Goal: Task Accomplishment & Management: Complete application form

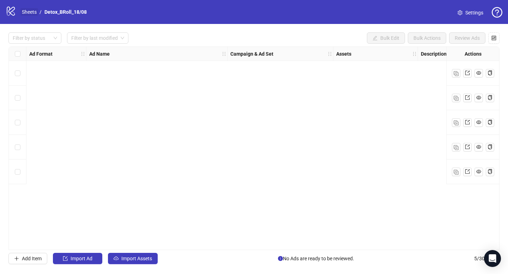
scroll to position [0, 663]
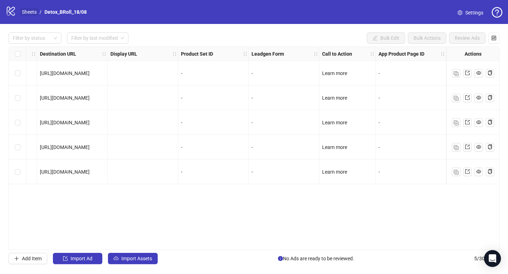
click at [28, 14] on link "Sheets" at bounding box center [29, 12] width 18 height 8
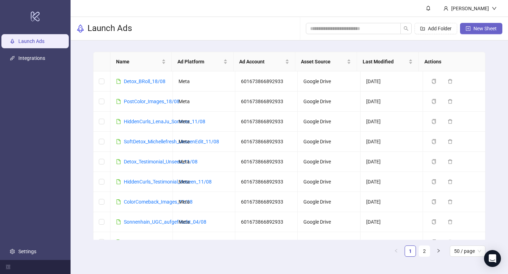
click at [476, 26] on span "New Sheet" at bounding box center [484, 29] width 23 height 6
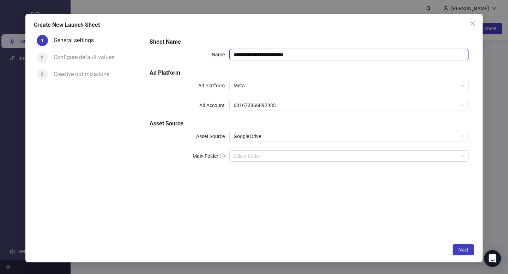
click at [318, 50] on input "**********" at bounding box center [348, 54] width 239 height 11
type input "**********"
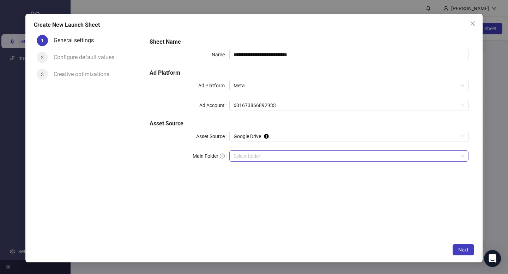
click at [261, 151] on input "Main Folder" at bounding box center [345, 156] width 224 height 11
click at [466, 252] on span "Next" at bounding box center [463, 250] width 10 height 6
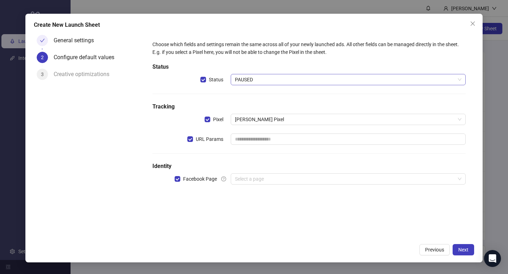
click at [239, 78] on span "PAUSED" at bounding box center [348, 79] width 226 height 11
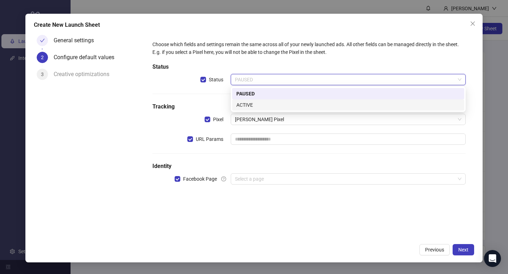
click at [243, 102] on div "ACTIVE" at bounding box center [348, 105] width 224 height 8
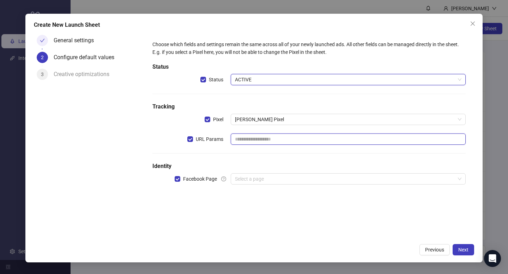
click at [250, 135] on input "text" at bounding box center [348, 139] width 235 height 11
type input "**********"
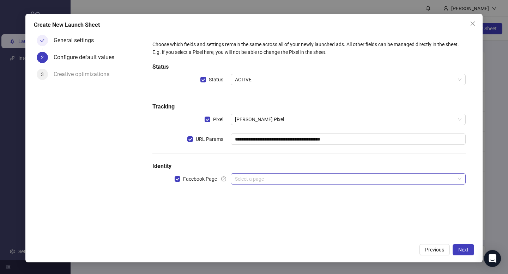
click at [263, 177] on input "search" at bounding box center [345, 179] width 220 height 11
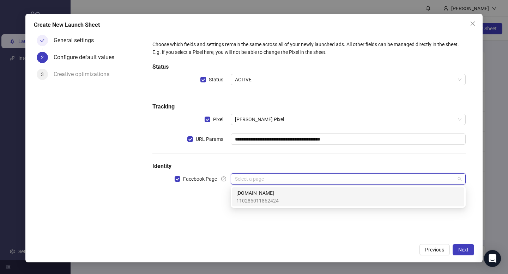
click at [275, 196] on span "Loonas.de" at bounding box center [257, 193] width 42 height 8
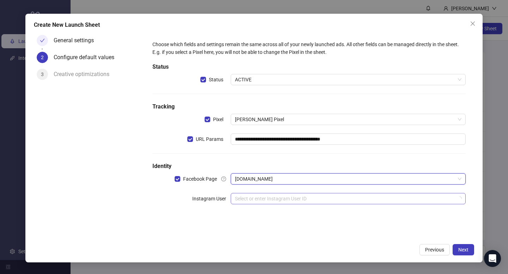
click at [273, 199] on input "search" at bounding box center [345, 199] width 220 height 11
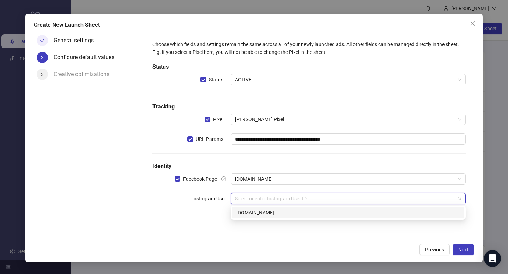
click at [279, 209] on div "loonas.de" at bounding box center [348, 212] width 232 height 11
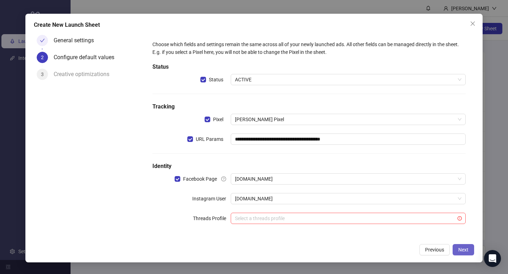
click at [463, 249] on span "Next" at bounding box center [463, 250] width 10 height 6
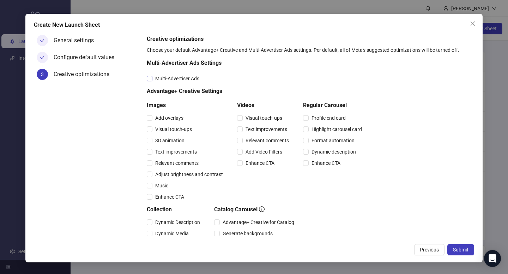
click at [150, 75] on label "Multi-Advertiser Ads" at bounding box center [174, 79] width 55 height 8
click at [238, 121] on label "Visual touch-ups" at bounding box center [261, 118] width 48 height 8
click at [241, 126] on label "Text improvements" at bounding box center [263, 130] width 53 height 8
click at [244, 141] on span "Relevant comments" at bounding box center [267, 141] width 49 height 8
click at [245, 154] on span "Add Video Filters" at bounding box center [264, 152] width 42 height 8
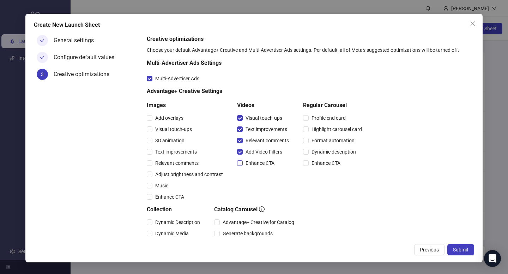
click at [246, 163] on span "Enhance CTA" at bounding box center [260, 163] width 35 height 8
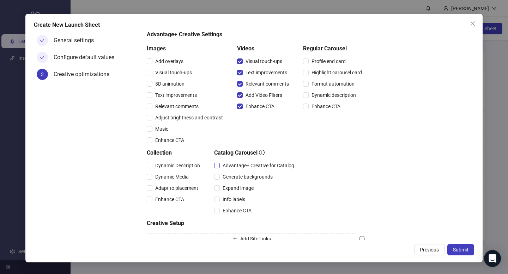
scroll to position [84, 0]
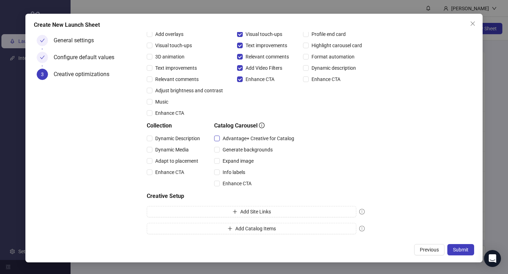
click at [220, 140] on span "Advantage+ Creative for Catalog" at bounding box center [258, 139] width 77 height 8
click at [224, 160] on span "Expand image" at bounding box center [238, 161] width 37 height 8
click at [223, 171] on span "Info labels" at bounding box center [234, 173] width 28 height 8
click at [223, 184] on span "Enhance CTA" at bounding box center [237, 184] width 35 height 8
click at [152, 140] on span "Dynamic Description" at bounding box center [177, 139] width 50 height 8
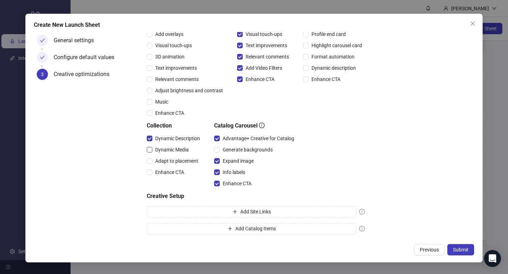
click at [152, 150] on span "Dynamic Media" at bounding box center [171, 150] width 39 height 8
click at [156, 161] on span "Adapt to placement" at bounding box center [176, 161] width 49 height 8
click at [156, 167] on div "Enhance CTA" at bounding box center [175, 172] width 56 height 11
click at [171, 169] on span "Enhance CTA" at bounding box center [169, 173] width 35 height 8
click at [454, 247] on span "Submit" at bounding box center [461, 250] width 16 height 6
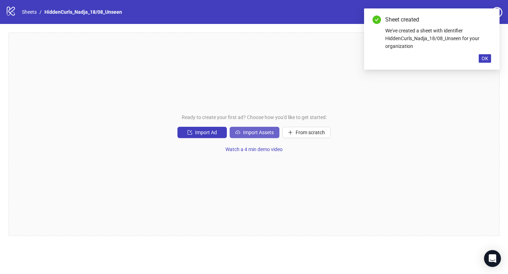
click at [252, 133] on span "Import Assets" at bounding box center [258, 133] width 31 height 6
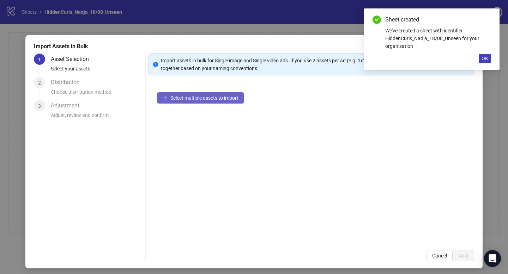
click at [206, 100] on span "Select multiple assets to import" at bounding box center [204, 98] width 68 height 6
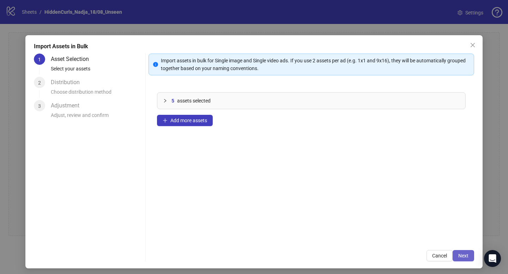
click at [462, 256] on span "Next" at bounding box center [463, 256] width 10 height 6
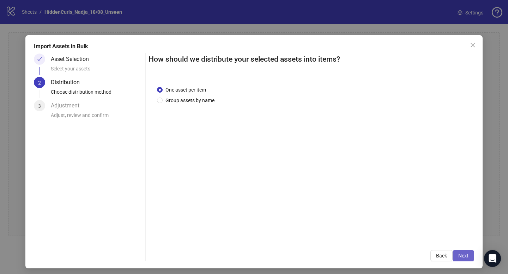
click at [461, 256] on span "Next" at bounding box center [463, 256] width 10 height 6
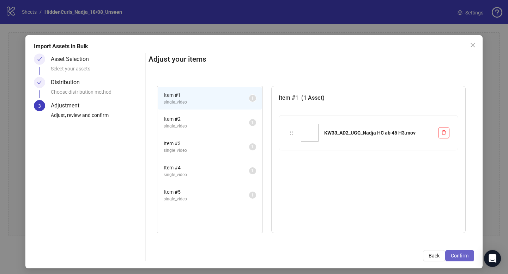
click at [452, 256] on span "Confirm" at bounding box center [460, 256] width 18 height 6
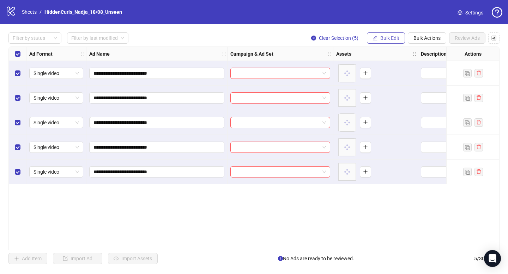
click at [385, 40] on span "Bulk Edit" at bounding box center [389, 38] width 19 height 6
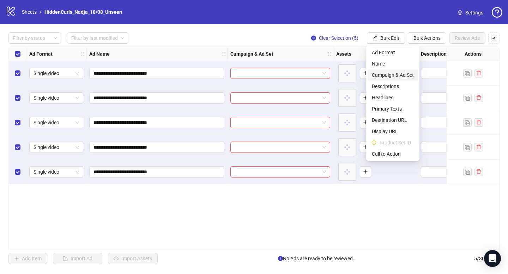
click at [398, 72] on span "Campaign & Ad Set" at bounding box center [393, 75] width 42 height 8
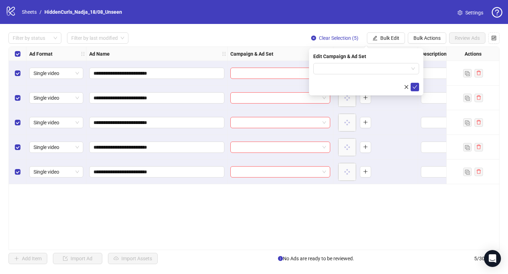
click at [378, 60] on div "Edit Campaign & Ad Set" at bounding box center [366, 57] width 106 height 8
click at [379, 66] on input "search" at bounding box center [362, 68] width 91 height 11
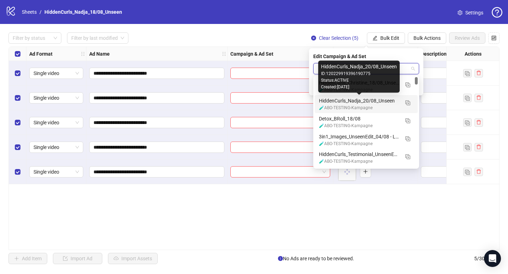
click at [378, 101] on div "HiddenCurls_Nadja_20/08_Unseen" at bounding box center [359, 101] width 80 height 8
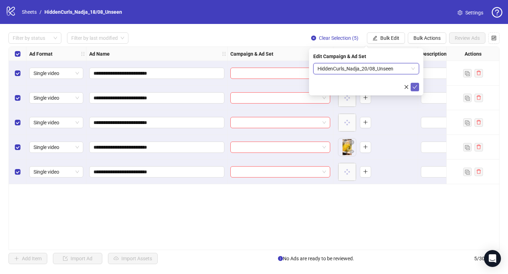
click at [414, 88] on icon "check" at bounding box center [414, 87] width 5 height 5
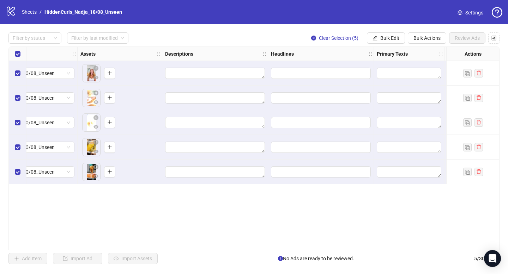
scroll to position [0, 262]
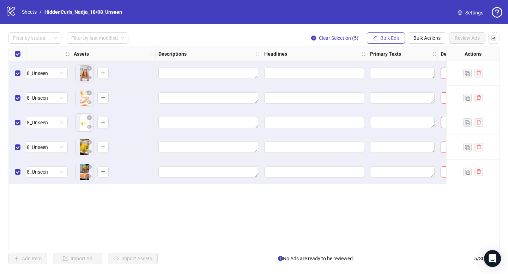
click at [396, 36] on span "Bulk Edit" at bounding box center [389, 38] width 19 height 6
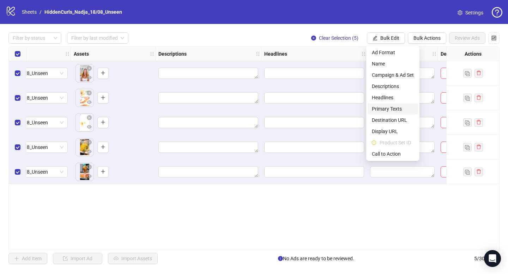
click at [396, 106] on span "Primary Texts" at bounding box center [393, 109] width 42 height 8
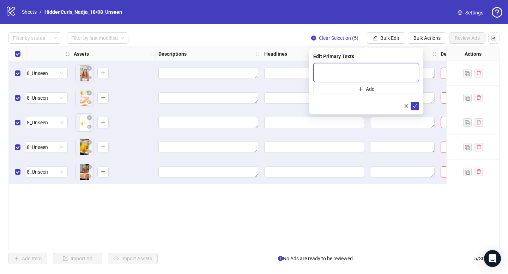
click at [337, 69] on textarea at bounding box center [366, 72] width 106 height 19
paste textarea "**********"
type textarea "**********"
click at [415, 107] on icon "check" at bounding box center [414, 106] width 5 height 5
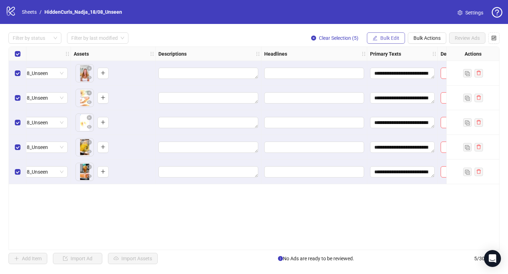
click at [391, 37] on span "Bulk Edit" at bounding box center [389, 38] width 19 height 6
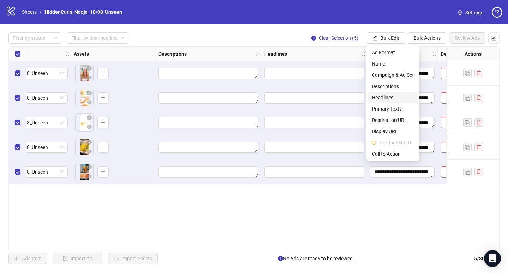
click at [389, 96] on span "Headlines" at bounding box center [393, 98] width 42 height 8
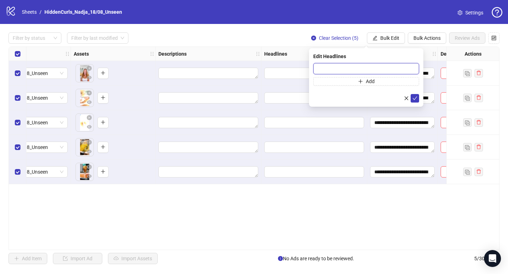
click at [336, 70] on input "text" at bounding box center [366, 68] width 106 height 11
paste input "**********"
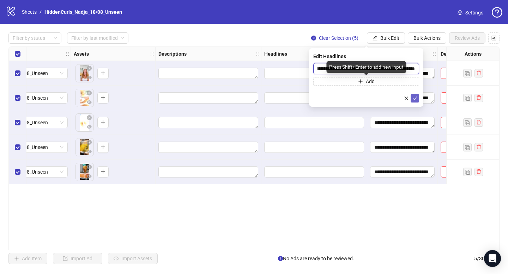
type input "**********"
click at [415, 100] on icon "check" at bounding box center [414, 98] width 5 height 5
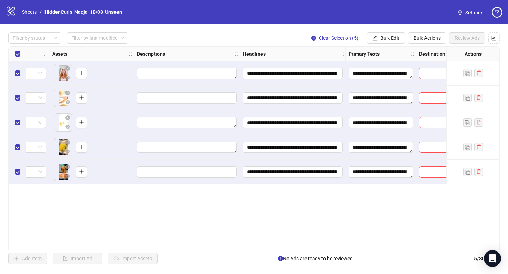
scroll to position [0, 285]
click at [390, 36] on span "Bulk Edit" at bounding box center [389, 38] width 19 height 6
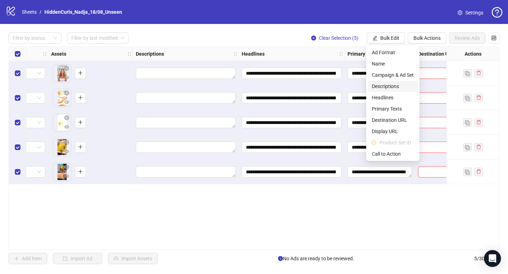
click at [387, 88] on span "Descriptions" at bounding box center [393, 87] width 42 height 8
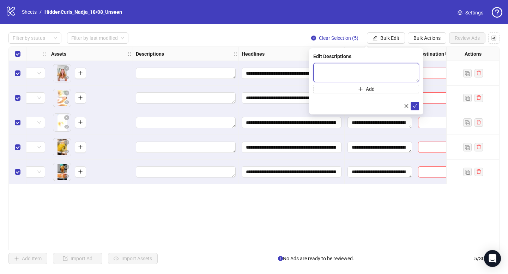
click at [320, 71] on textarea at bounding box center [366, 72] width 106 height 19
paste textarea "**********"
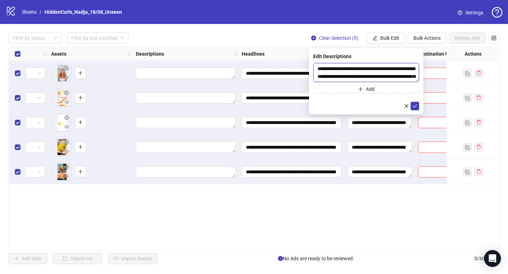
scroll to position [21, 0]
type textarea "**********"
click at [419, 108] on button "submit" at bounding box center [414, 106] width 8 height 8
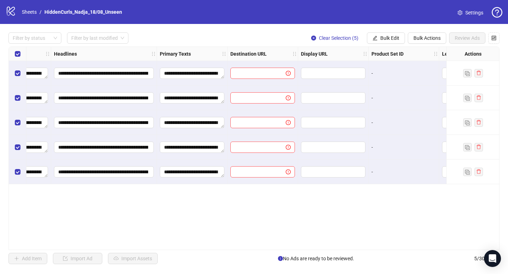
scroll to position [0, 466]
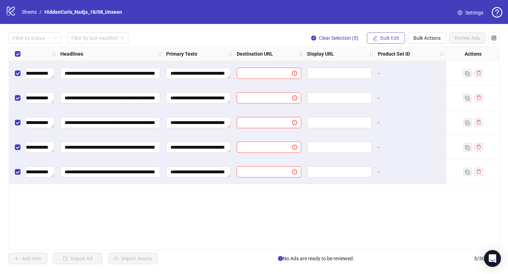
click at [397, 38] on span "Bulk Edit" at bounding box center [389, 38] width 19 height 6
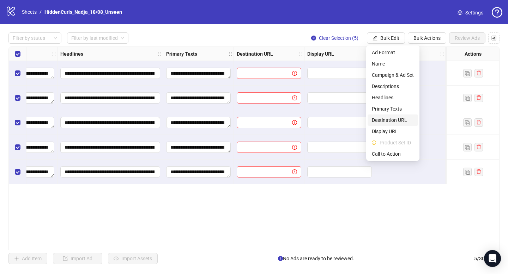
click at [388, 122] on span "Destination URL" at bounding box center [393, 120] width 42 height 8
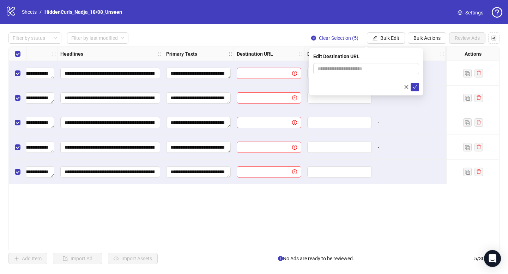
click at [339, 75] on form at bounding box center [366, 77] width 106 height 28
click at [333, 70] on input "text" at bounding box center [363, 69] width 92 height 8
type input "**********"
click at [415, 89] on icon "check" at bounding box center [414, 87] width 5 height 5
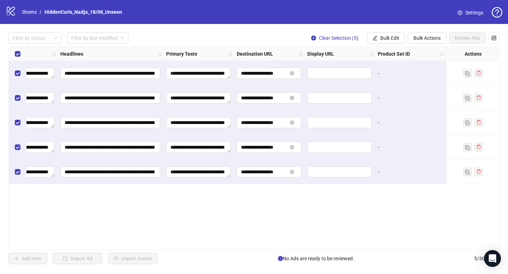
scroll to position [0, 649]
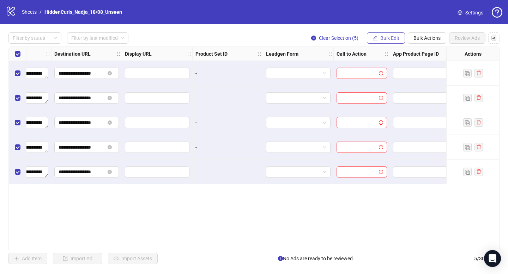
click at [395, 43] on button "Bulk Edit" at bounding box center [386, 37] width 38 height 11
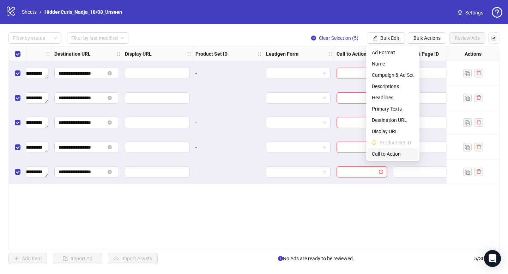
click at [385, 158] on span "Call to Action" at bounding box center [393, 154] width 42 height 8
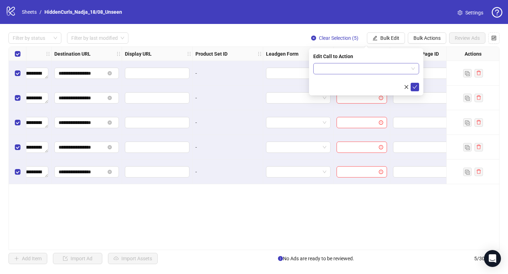
click at [348, 73] on input "search" at bounding box center [362, 68] width 91 height 11
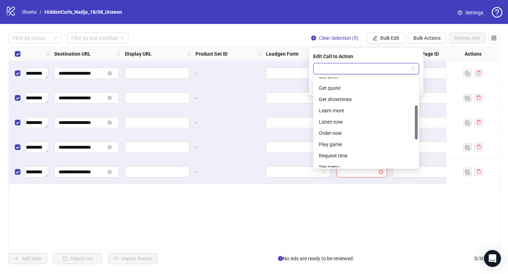
scroll to position [74, 0]
click at [330, 109] on div "Learn more" at bounding box center [366, 111] width 95 height 8
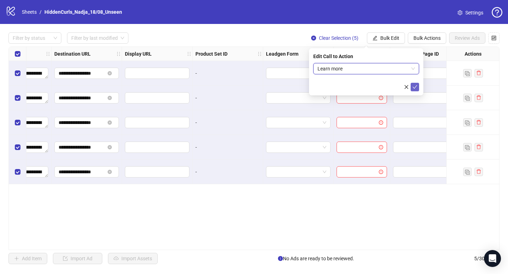
click at [412, 86] on icon "check" at bounding box center [414, 87] width 5 height 5
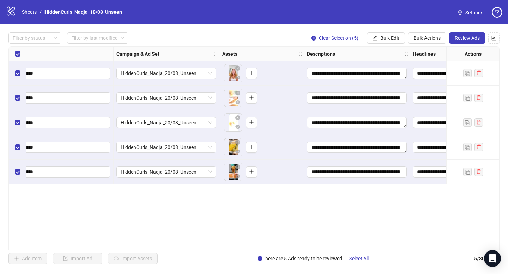
scroll to position [0, 116]
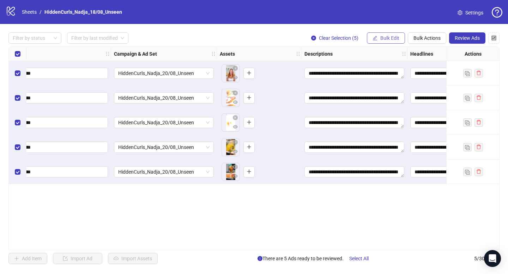
click at [393, 39] on span "Bulk Edit" at bounding box center [389, 38] width 19 height 6
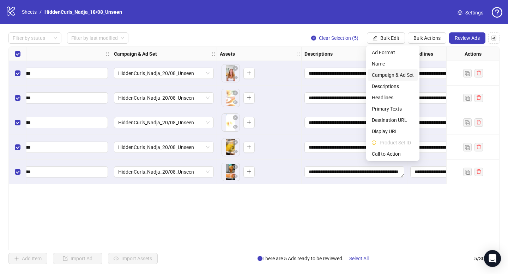
click at [381, 76] on span "Campaign & Ad Set" at bounding box center [393, 75] width 42 height 8
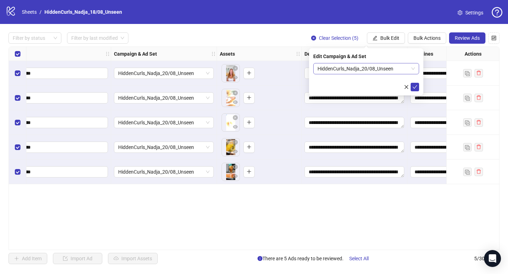
click at [408, 68] on span "HiddenCurls_Nadja_20/08_Unseen" at bounding box center [365, 68] width 97 height 11
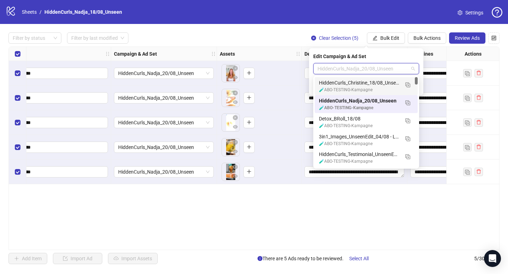
click at [317, 67] on div "HiddenCurls_Nadja_20/08_Unseen" at bounding box center [366, 68] width 106 height 11
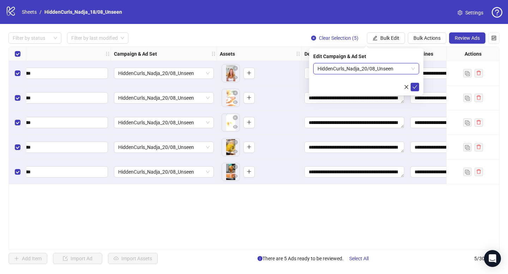
click at [196, 54] on div "Campaign & Ad Set" at bounding box center [164, 54] width 106 height 14
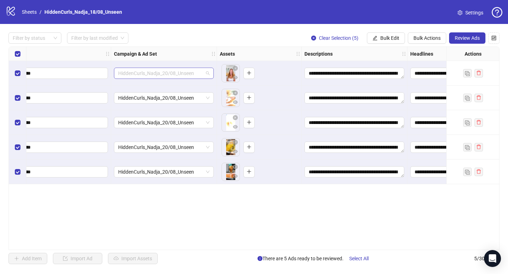
click at [188, 73] on span "HiddenCurls_Nadja_20/08_Unseen" at bounding box center [163, 73] width 91 height 11
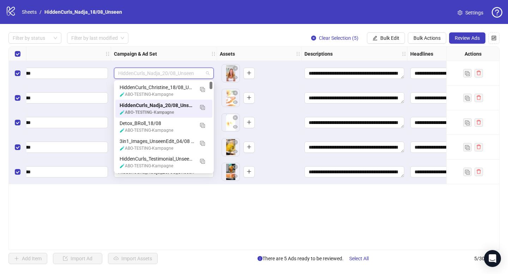
click at [191, 41] on div "Filter by status Filter by last modified Clear Selection (5) Bulk Edit Bulk Act…" at bounding box center [253, 37] width 491 height 11
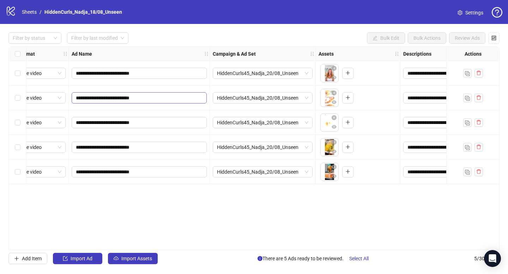
scroll to position [0, 18]
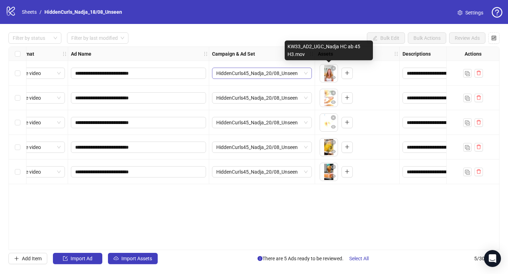
click at [307, 74] on span "HiddenCurls45_Nadja_20/08_Unseen" at bounding box center [261, 73] width 91 height 11
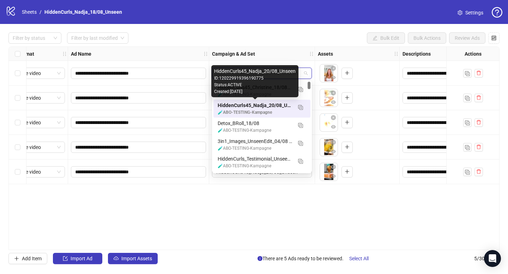
click at [254, 107] on div "HiddenCurls45_Nadja_20/08_Unseen" at bounding box center [255, 106] width 74 height 8
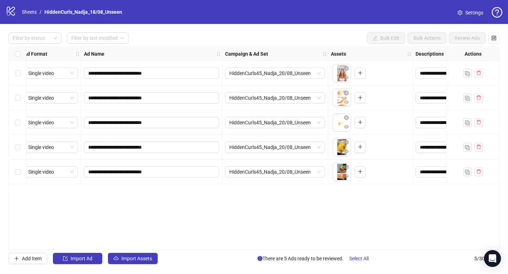
scroll to position [0, 0]
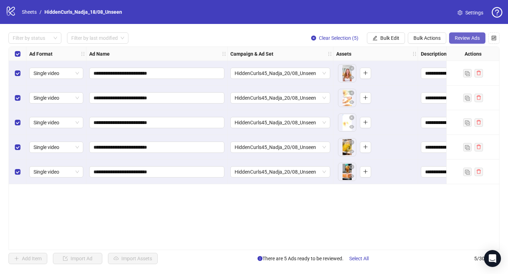
click at [472, 36] on span "Review Ads" at bounding box center [467, 38] width 25 height 6
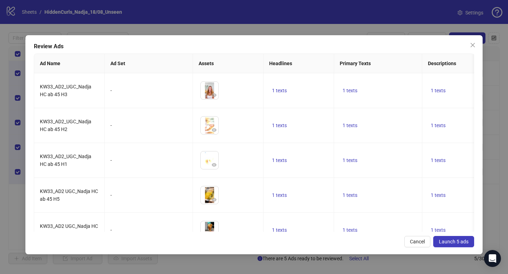
click at [448, 241] on span "Launch 5 ads" at bounding box center [454, 242] width 30 height 6
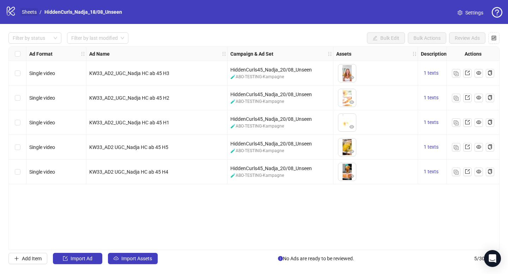
click at [25, 14] on link "Sheets" at bounding box center [29, 12] width 18 height 8
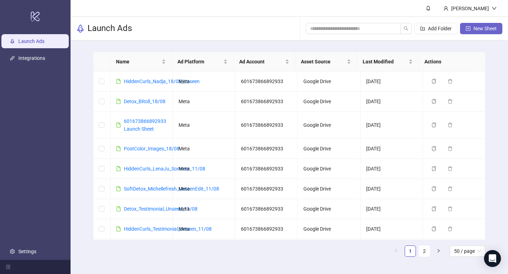
click at [484, 29] on span "New Sheet" at bounding box center [484, 29] width 23 height 6
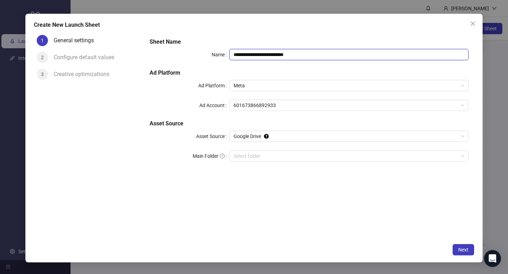
click at [260, 57] on input "**********" at bounding box center [348, 54] width 239 height 11
type input "**********"
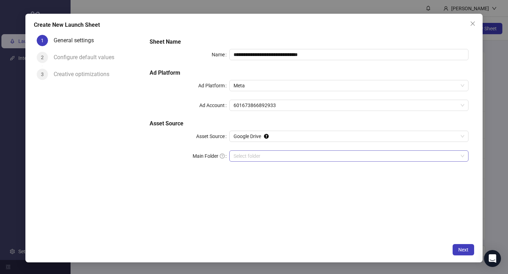
click at [278, 155] on input "Main Folder" at bounding box center [345, 156] width 224 height 11
click at [275, 184] on div "**********" at bounding box center [309, 136] width 330 height 208
click at [464, 251] on span "Next" at bounding box center [463, 250] width 10 height 6
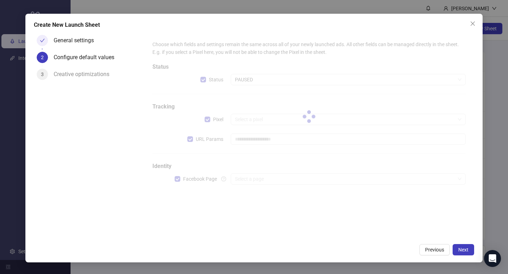
type input "**********"
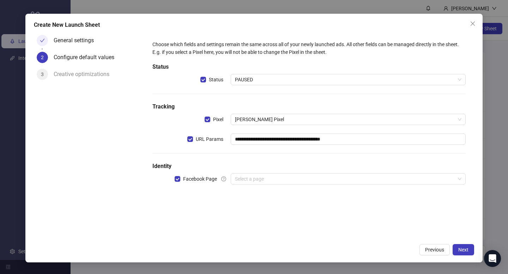
click at [276, 88] on div "**********" at bounding box center [309, 117] width 319 height 158
click at [273, 81] on span "PAUSED" at bounding box center [348, 79] width 226 height 11
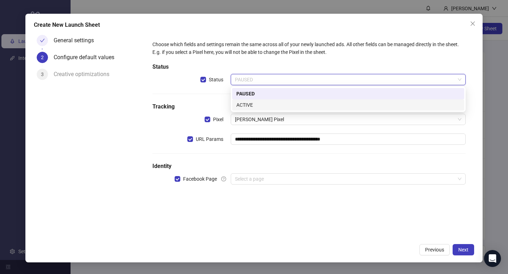
click at [258, 108] on div "ACTIVE" at bounding box center [348, 105] width 224 height 8
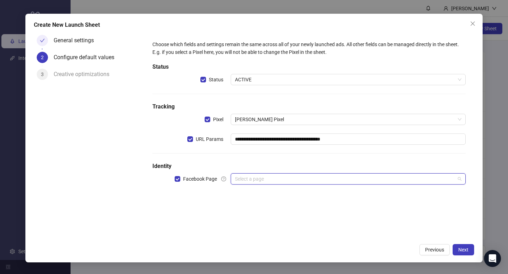
click at [243, 183] on input "search" at bounding box center [345, 179] width 220 height 11
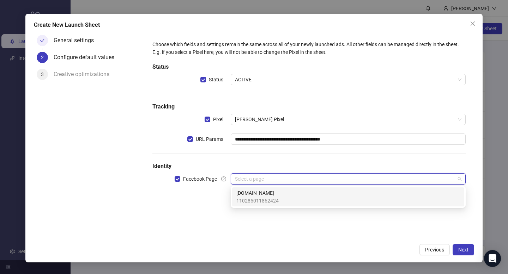
click at [248, 193] on span "Loonas.de" at bounding box center [257, 193] width 42 height 8
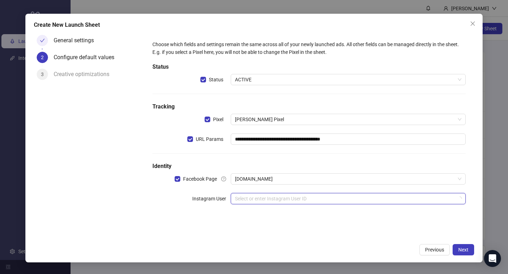
click at [247, 195] on input "search" at bounding box center [345, 199] width 220 height 11
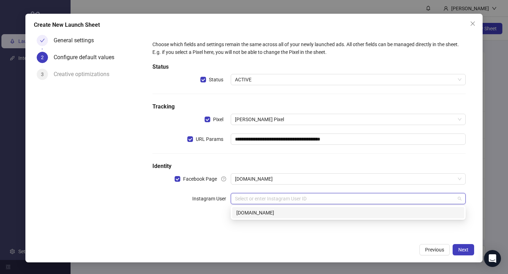
click at [251, 215] on div "loonas.de" at bounding box center [348, 213] width 224 height 8
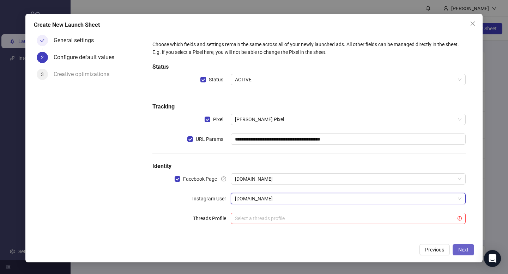
click at [461, 251] on span "Next" at bounding box center [463, 250] width 10 height 6
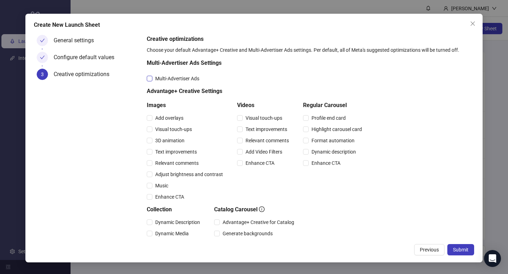
click at [156, 77] on span "Multi-Advertiser Ads" at bounding box center [177, 79] width 50 height 8
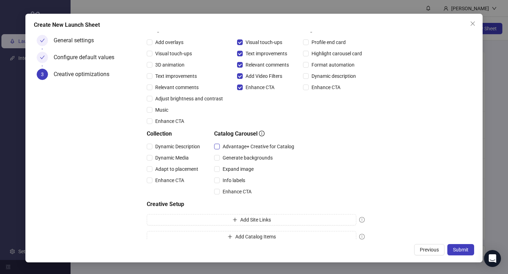
scroll to position [76, 0]
click at [229, 146] on span "Advantage+ Creative for Catalog" at bounding box center [258, 146] width 77 height 8
click at [229, 165] on span "Expand image" at bounding box center [238, 169] width 37 height 8
click at [228, 178] on span "Info labels" at bounding box center [234, 180] width 28 height 8
click at [228, 188] on span "Enhance CTA" at bounding box center [237, 192] width 35 height 8
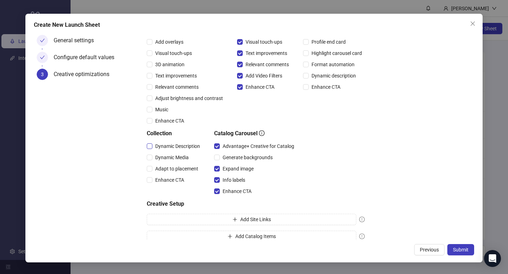
click at [161, 146] on span "Dynamic Description" at bounding box center [177, 146] width 50 height 8
click at [161, 157] on span "Dynamic Media" at bounding box center [171, 158] width 39 height 8
drag, startPoint x: 161, startPoint y: 164, endPoint x: 160, endPoint y: 172, distance: 7.4
click at [161, 164] on div "Adapt to placement" at bounding box center [175, 168] width 56 height 11
click at [160, 176] on div "Enhance CTA" at bounding box center [175, 180] width 56 height 8
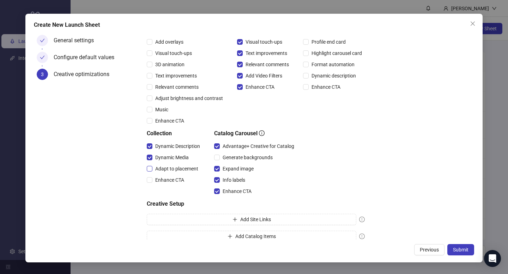
click at [159, 164] on div "Adapt to placement" at bounding box center [175, 168] width 56 height 11
click at [158, 166] on span "Adapt to placement" at bounding box center [176, 169] width 49 height 8
click at [155, 178] on span "Enhance CTA" at bounding box center [169, 180] width 35 height 8
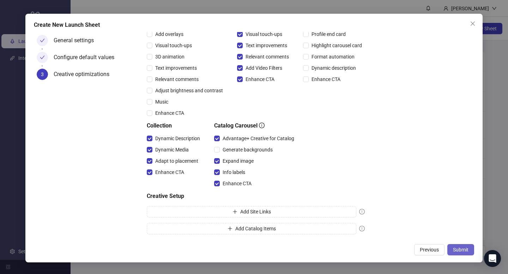
click at [460, 249] on span "Submit" at bounding box center [461, 250] width 16 height 6
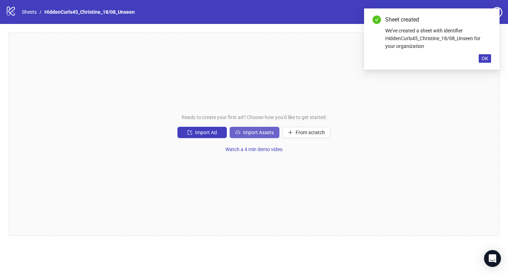
click at [269, 135] on span "Import Assets" at bounding box center [258, 133] width 31 height 6
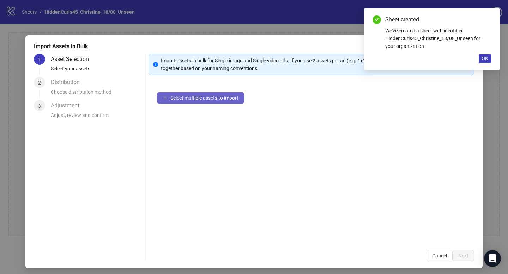
click at [207, 99] on span "Select multiple assets to import" at bounding box center [204, 98] width 68 height 6
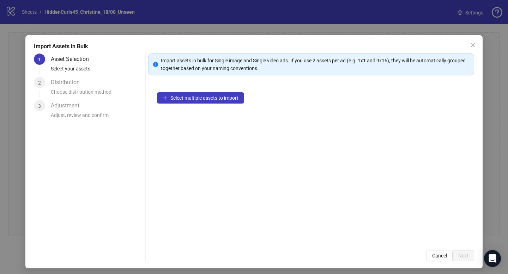
click at [470, 42] on icon "close" at bounding box center [473, 45] width 6 height 6
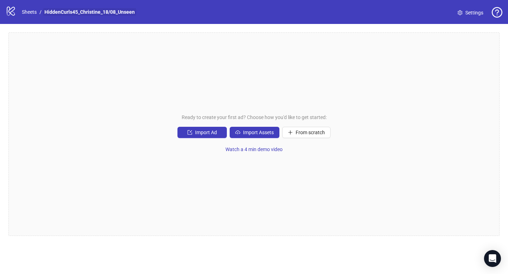
click at [61, 14] on link "HiddenCurls45_Christine_18/08_Unseen" at bounding box center [89, 12] width 93 height 8
click at [28, 12] on link "Sheets" at bounding box center [29, 12] width 18 height 8
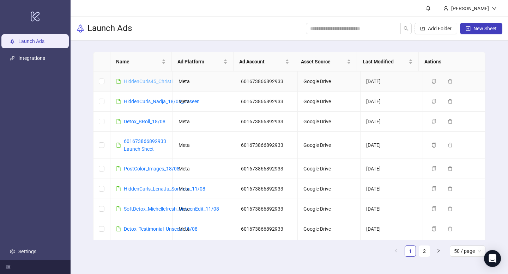
click at [147, 82] on link "HiddenCurls45_Christine_18/08_Unseen" at bounding box center [168, 82] width 88 height 6
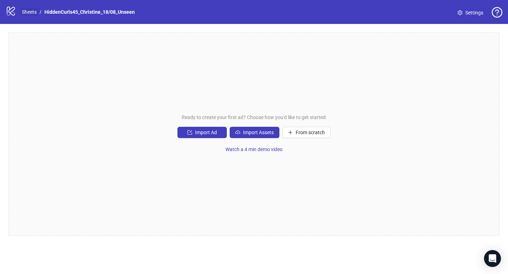
click at [28, 16] on link "Sheets" at bounding box center [29, 12] width 18 height 8
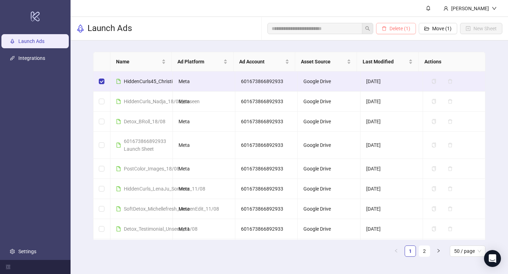
click at [400, 27] on span "Delete (1)" at bounding box center [399, 29] width 21 height 6
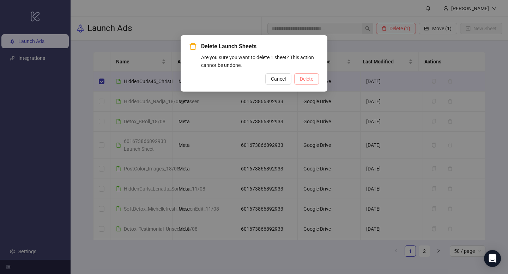
click at [305, 81] on span "Delete" at bounding box center [306, 79] width 13 height 6
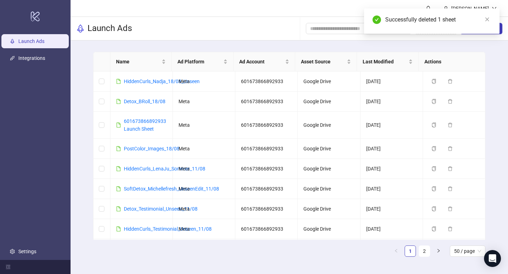
click at [493, 51] on div "Name Ad Platform Ad Account Asset Source Last Modified Actions HiddenCurls_Nadj…" at bounding box center [289, 157] width 437 height 233
click at [486, 21] on icon "close" at bounding box center [487, 19] width 5 height 5
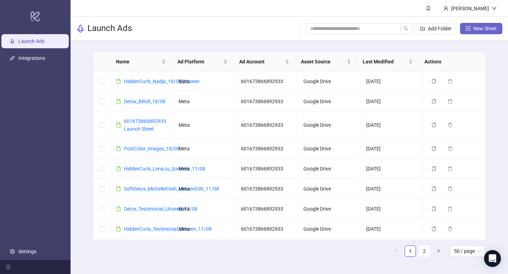
click at [476, 27] on span "New Sheet" at bounding box center [484, 29] width 23 height 6
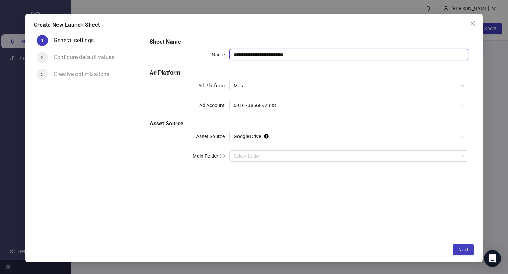
click at [275, 53] on input "**********" at bounding box center [348, 54] width 239 height 11
type input "*"
type input "**********"
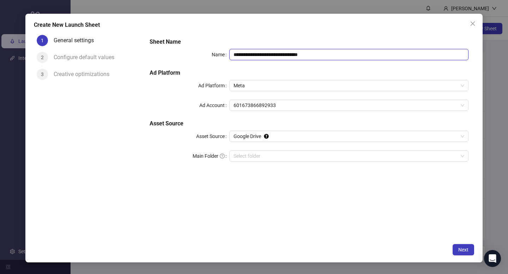
click at [281, 55] on input "**********" at bounding box center [348, 54] width 239 height 11
click at [270, 83] on span "Meta" at bounding box center [348, 85] width 231 height 11
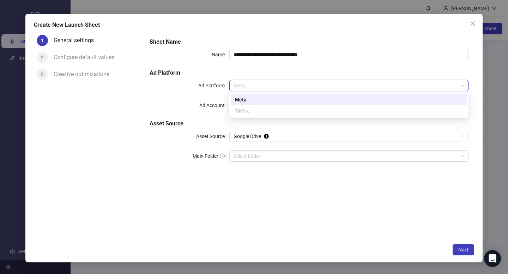
click at [250, 98] on div "Meta" at bounding box center [349, 100] width 228 height 8
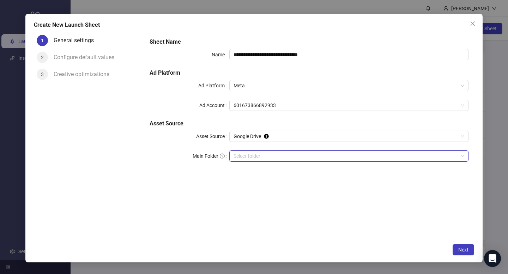
click at [257, 154] on input "Main Folder" at bounding box center [345, 156] width 224 height 11
click at [466, 250] on span "Next" at bounding box center [463, 250] width 10 height 6
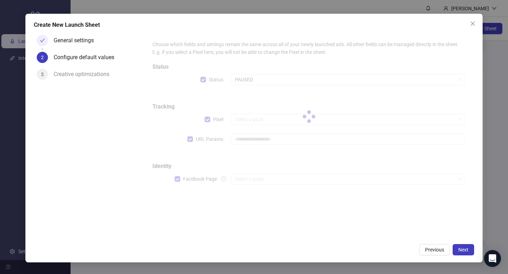
type input "**********"
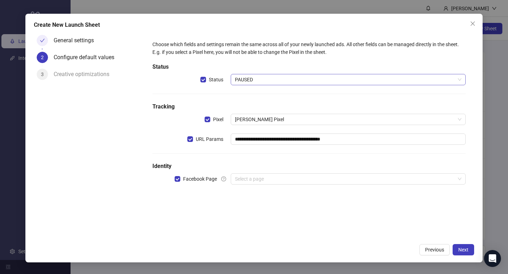
click at [245, 82] on span "PAUSED" at bounding box center [348, 79] width 226 height 11
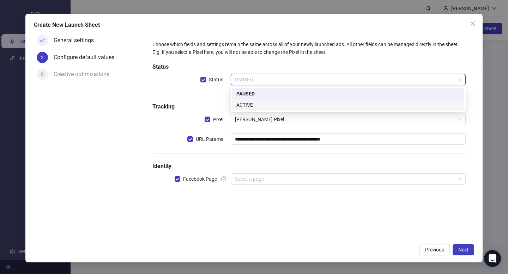
click at [252, 106] on div "ACTIVE" at bounding box center [348, 105] width 224 height 8
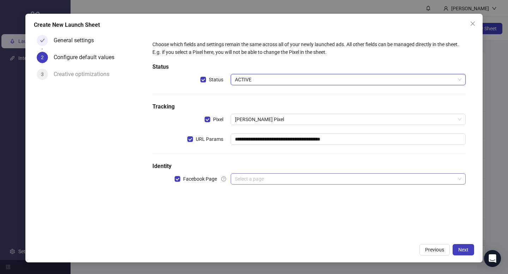
click at [252, 180] on input "search" at bounding box center [345, 179] width 220 height 11
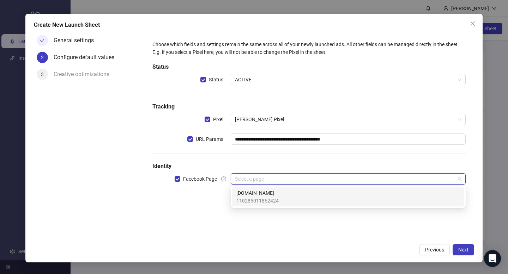
click at [255, 190] on span "Loonas.de" at bounding box center [257, 193] width 42 height 8
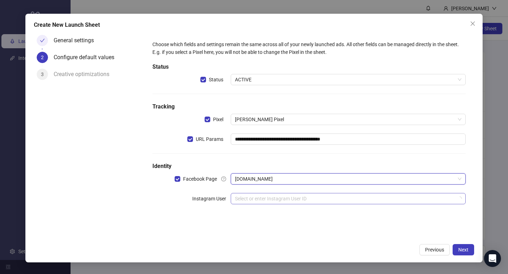
click at [255, 199] on input "search" at bounding box center [345, 199] width 220 height 11
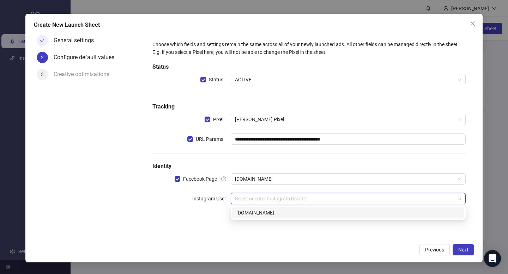
click at [256, 211] on div "loonas.de" at bounding box center [348, 213] width 224 height 8
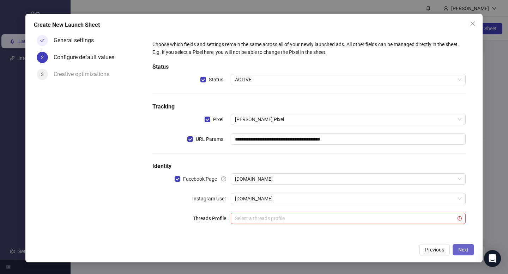
click at [468, 249] on span "Next" at bounding box center [463, 250] width 10 height 6
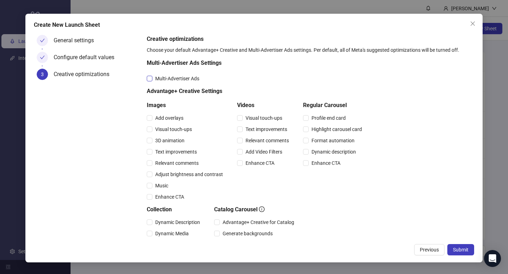
click at [176, 80] on span "Multi-Advertiser Ads" at bounding box center [177, 79] width 50 height 8
click at [250, 119] on span "Visual touch-ups" at bounding box center [264, 118] width 42 height 8
click at [250, 133] on span "Text improvements" at bounding box center [266, 130] width 47 height 8
click at [250, 138] on span "Relevant comments" at bounding box center [267, 141] width 49 height 8
drag, startPoint x: 253, startPoint y: 147, endPoint x: 252, endPoint y: 153, distance: 6.4
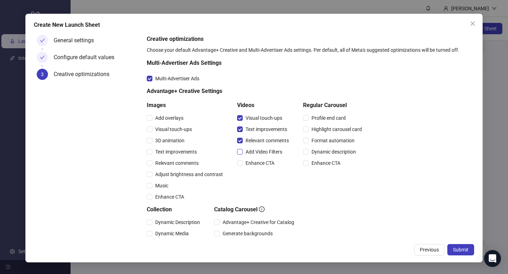
click at [253, 147] on div "Add Video Filters" at bounding box center [264, 151] width 55 height 11
click at [253, 155] on span "Add Video Filters" at bounding box center [264, 152] width 42 height 8
click at [251, 165] on span "Enhance CTA" at bounding box center [260, 163] width 35 height 8
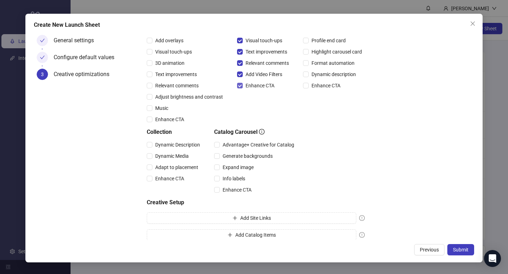
scroll to position [84, 0]
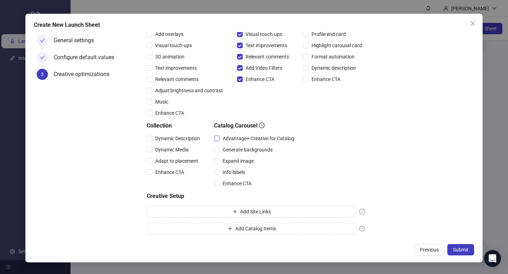
click at [234, 135] on span "Advantage+ Creative for Catalog" at bounding box center [258, 139] width 77 height 8
click at [236, 163] on span "Expand image" at bounding box center [238, 161] width 37 height 8
click at [233, 172] on span "Info labels" at bounding box center [234, 173] width 28 height 8
click at [232, 180] on span "Enhance CTA" at bounding box center [237, 184] width 35 height 8
click at [172, 140] on span "Dynamic Description" at bounding box center [177, 139] width 50 height 8
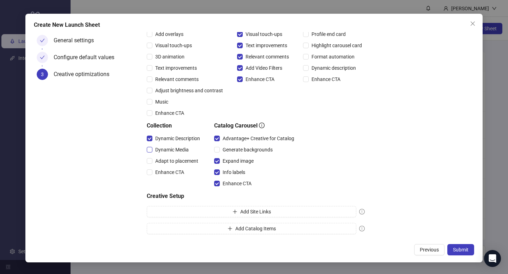
click at [169, 148] on span "Dynamic Media" at bounding box center [171, 150] width 39 height 8
click at [166, 157] on div "Adapt to placement" at bounding box center [175, 161] width 56 height 8
click at [160, 169] on span "Enhance CTA" at bounding box center [169, 173] width 35 height 8
click at [155, 162] on span "Adapt to placement" at bounding box center [176, 161] width 49 height 8
click at [454, 247] on span "Submit" at bounding box center [461, 250] width 16 height 6
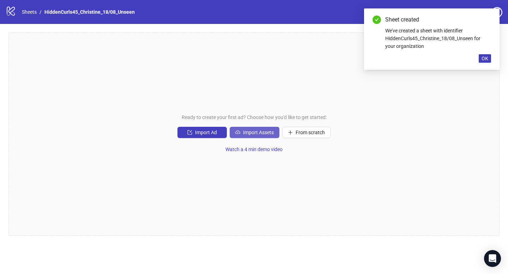
click at [249, 136] on button "Import Assets" at bounding box center [255, 132] width 50 height 11
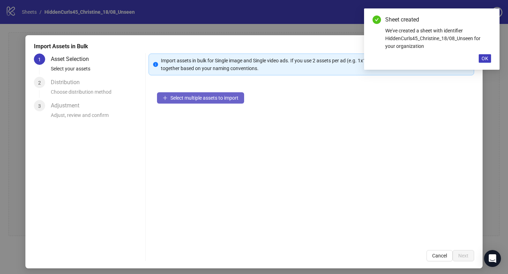
click at [187, 98] on span "Select multiple assets to import" at bounding box center [204, 98] width 68 height 6
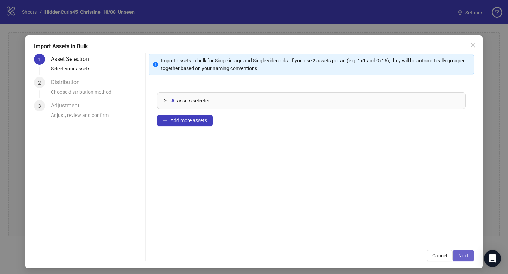
click at [464, 254] on button "Next" at bounding box center [463, 255] width 22 height 11
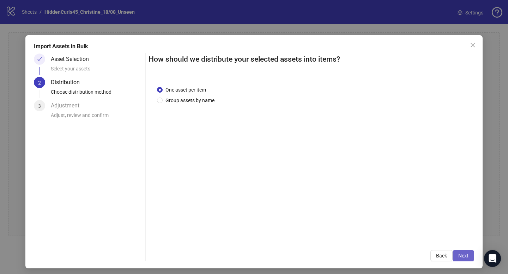
click at [464, 254] on button "Next" at bounding box center [463, 255] width 22 height 11
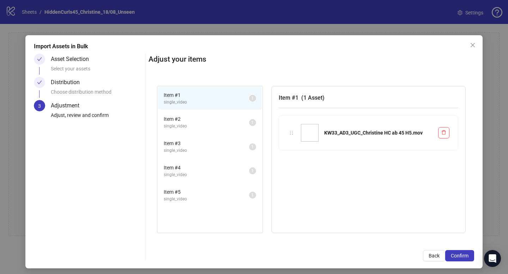
click at [464, 254] on button "Confirm" at bounding box center [459, 255] width 29 height 11
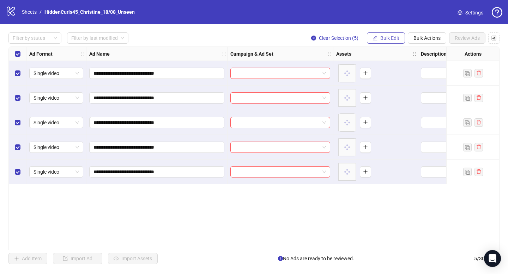
click at [384, 38] on span "Bulk Edit" at bounding box center [389, 38] width 19 height 6
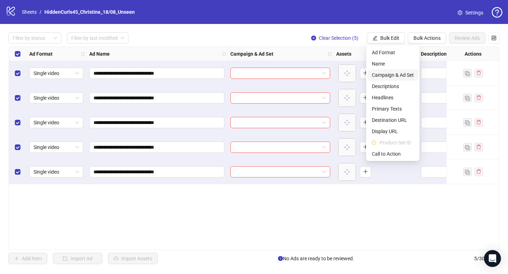
click at [390, 77] on span "Campaign & Ad Set" at bounding box center [393, 75] width 42 height 8
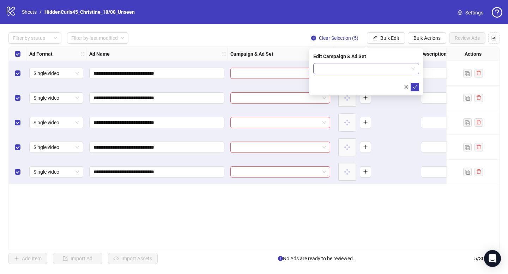
click at [357, 71] on input "search" at bounding box center [362, 68] width 91 height 11
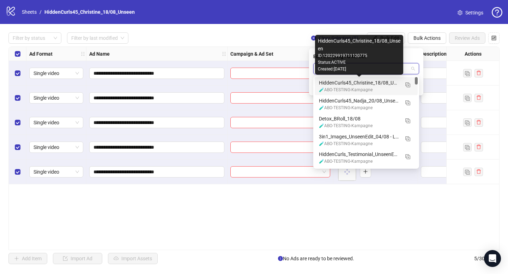
click at [355, 84] on div "HiddenCurls45_Christine_18/08_Unseen" at bounding box center [359, 83] width 80 height 8
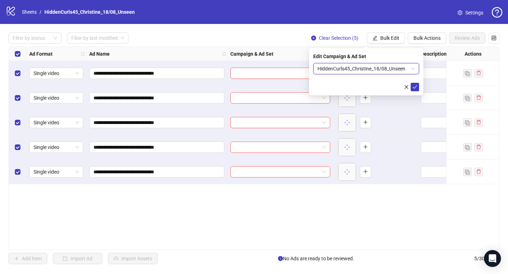
click at [414, 82] on form "HiddenCurls45_Christine_18/08_Unseen HiddenCurls45_Christine_18/08_Unseen" at bounding box center [366, 77] width 106 height 28
click at [414, 85] on icon "check" at bounding box center [414, 87] width 5 height 5
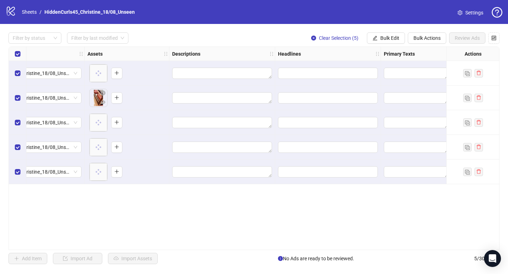
scroll to position [0, 247]
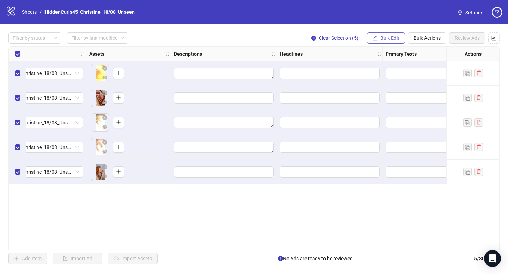
click at [384, 38] on span "Bulk Edit" at bounding box center [389, 38] width 19 height 6
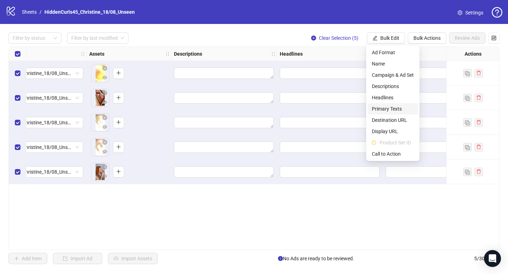
click at [381, 109] on span "Primary Texts" at bounding box center [393, 109] width 42 height 8
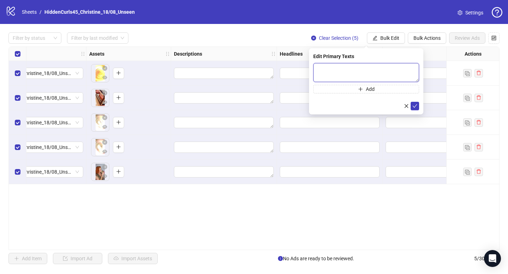
click at [329, 79] on textarea at bounding box center [366, 72] width 106 height 19
paste textarea "**********"
type textarea "**********"
click at [417, 105] on icon "check" at bounding box center [414, 106] width 5 height 5
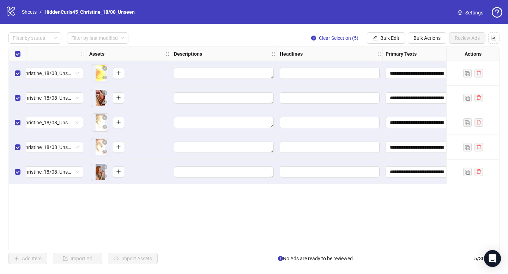
scroll to position [0, 265]
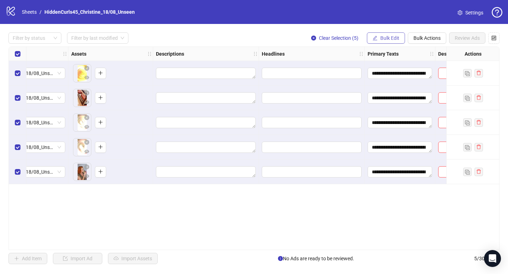
click at [380, 37] on span "Bulk Edit" at bounding box center [389, 38] width 19 height 6
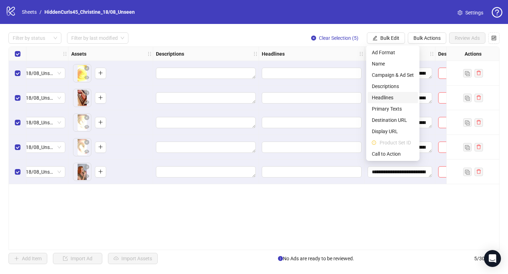
click at [384, 98] on span "Headlines" at bounding box center [393, 98] width 42 height 8
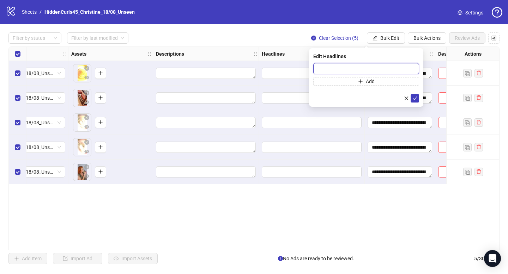
click at [333, 72] on input "text" at bounding box center [366, 68] width 106 height 11
paste input "**********"
type input "**********"
click at [416, 99] on icon "check" at bounding box center [414, 98] width 5 height 5
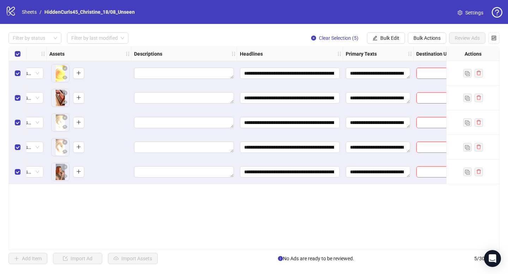
scroll to position [0, 292]
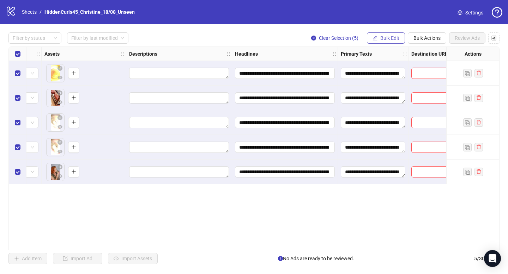
click at [388, 39] on span "Bulk Edit" at bounding box center [389, 38] width 19 height 6
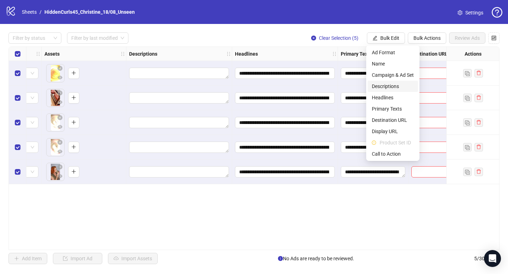
click at [383, 84] on span "Descriptions" at bounding box center [393, 87] width 42 height 8
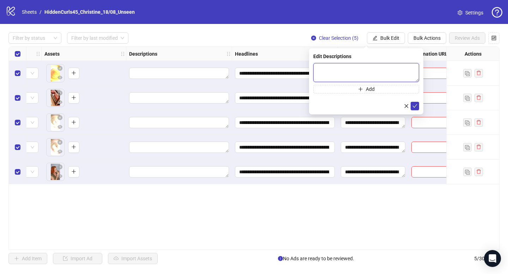
click at [342, 74] on textarea at bounding box center [366, 72] width 106 height 19
paste textarea "**********"
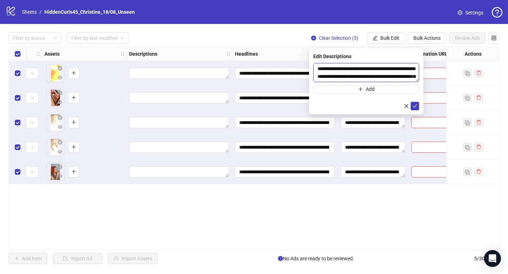
scroll to position [21, 0]
type textarea "**********"
click at [414, 103] on span "submit" at bounding box center [414, 106] width 5 height 6
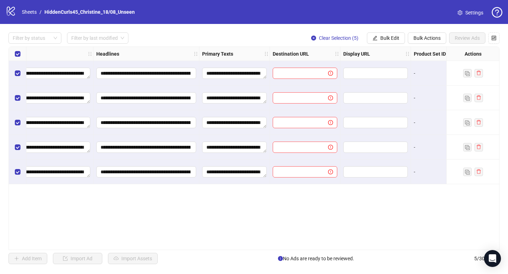
scroll to position [0, 450]
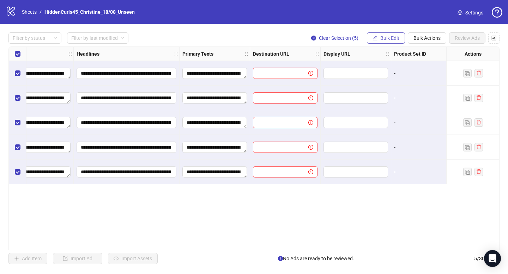
click at [390, 41] on span "Bulk Edit" at bounding box center [389, 38] width 19 height 6
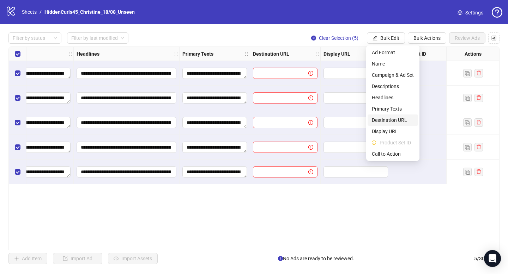
click at [387, 120] on span "Destination URL" at bounding box center [393, 120] width 42 height 8
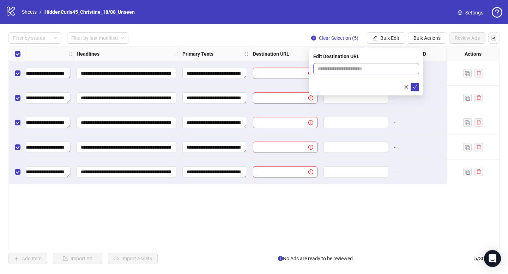
click at [350, 74] on span at bounding box center [366, 68] width 106 height 11
click at [340, 67] on input "text" at bounding box center [363, 69] width 92 height 8
type input "**********"
click at [414, 85] on icon "check" at bounding box center [414, 87] width 5 height 5
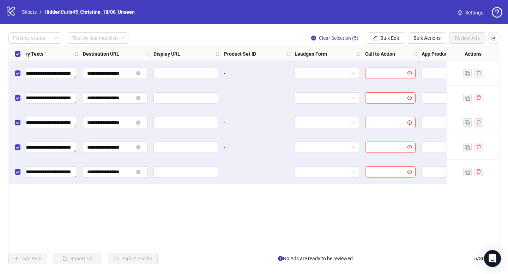
scroll to position [0, 663]
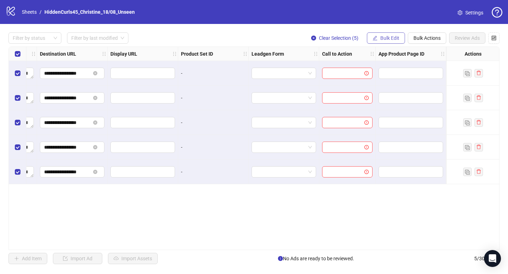
click at [383, 40] on span "Bulk Edit" at bounding box center [389, 38] width 19 height 6
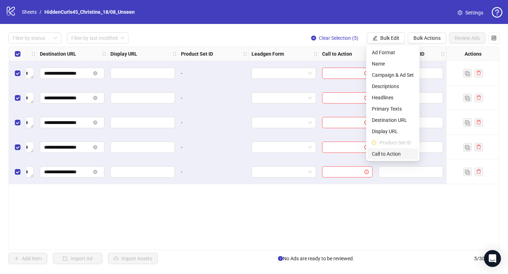
click at [379, 151] on span "Call to Action" at bounding box center [393, 154] width 42 height 8
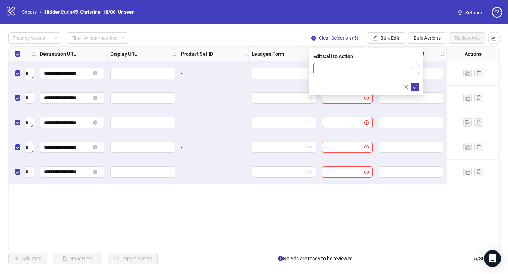
click at [371, 68] on input "search" at bounding box center [362, 68] width 91 height 11
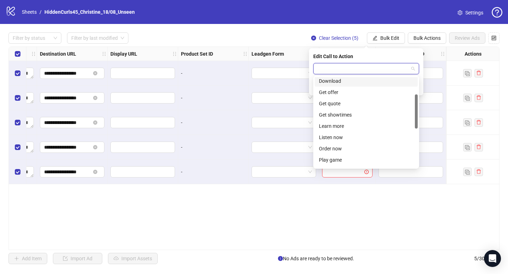
scroll to position [60, 0]
click at [333, 126] on div "Learn more" at bounding box center [366, 125] width 95 height 8
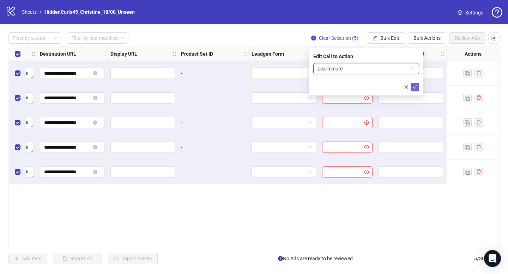
click at [415, 88] on icon "check" at bounding box center [414, 87] width 5 height 5
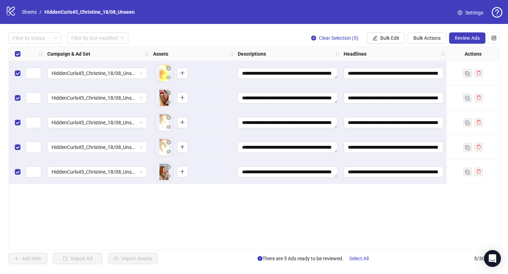
scroll to position [0, 0]
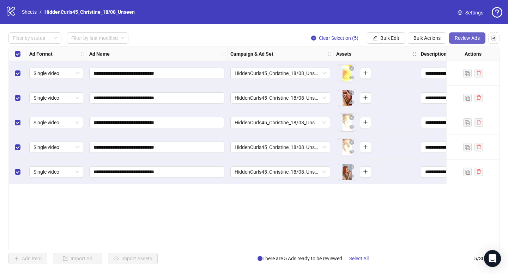
click at [470, 39] on span "Review Ads" at bounding box center [467, 38] width 25 height 6
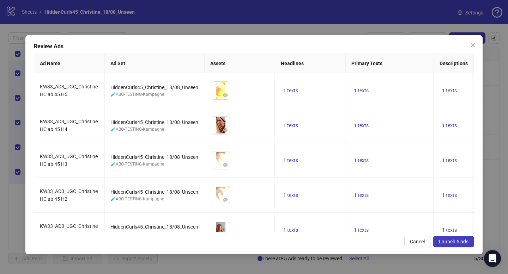
click at [448, 237] on button "Launch 5 ads" at bounding box center [453, 241] width 41 height 11
